Goal: Find specific page/section: Find specific page/section

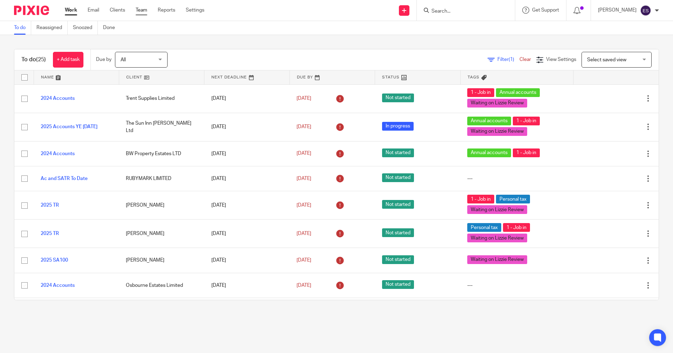
click at [143, 11] on link "Team" at bounding box center [142, 10] width 12 height 7
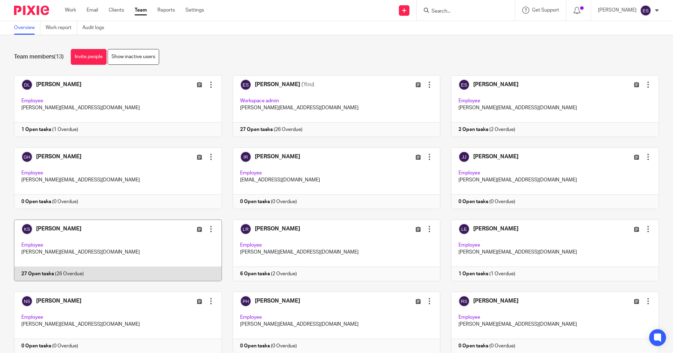
click at [120, 276] on link at bounding box center [112, 251] width 219 height 62
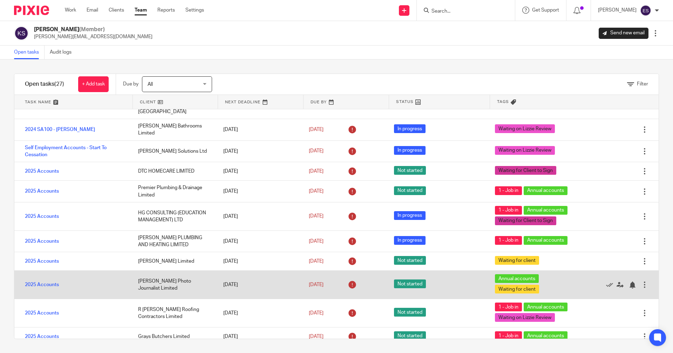
scroll to position [47, 0]
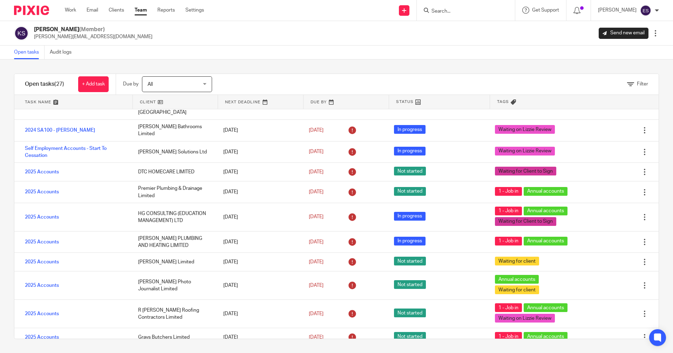
click at [466, 14] on input "Search" at bounding box center [461, 11] width 63 height 6
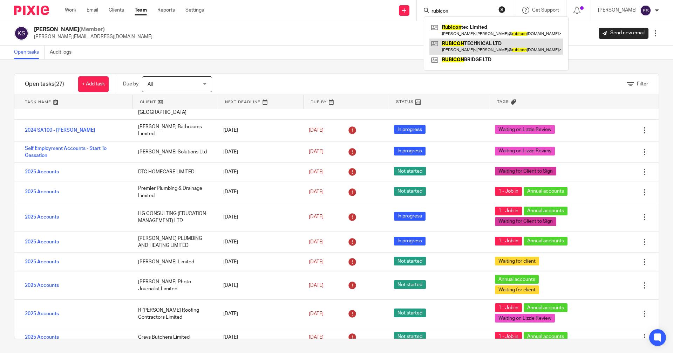
type input "rubicon"
click at [480, 48] on link at bounding box center [495, 47] width 133 height 16
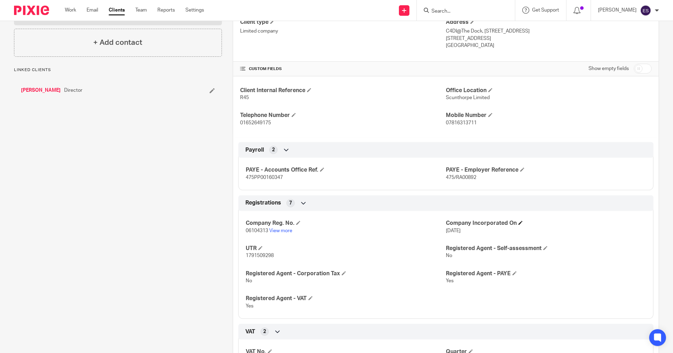
scroll to position [245, 0]
